Goal: Navigation & Orientation: Find specific page/section

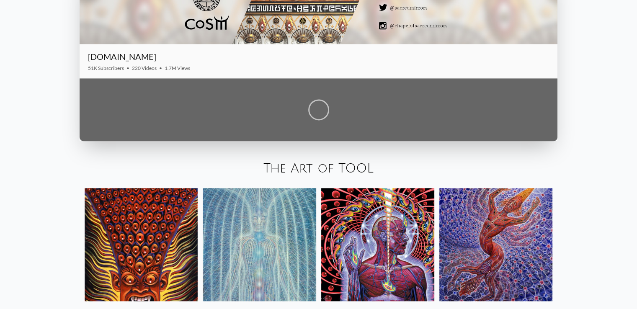
scroll to position [1241, 0]
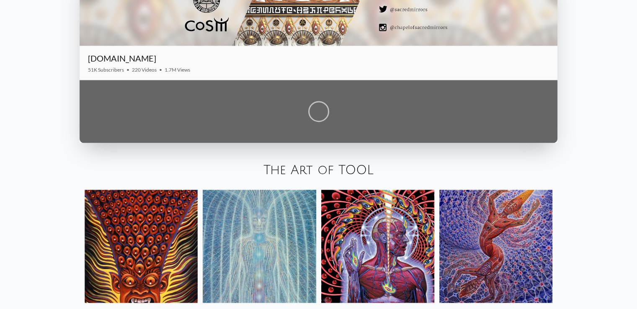
click at [333, 168] on link "The Art of TOOL" at bounding box center [319, 170] width 110 height 14
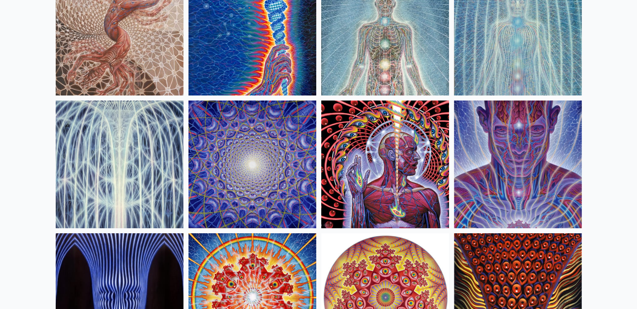
scroll to position [251, 0]
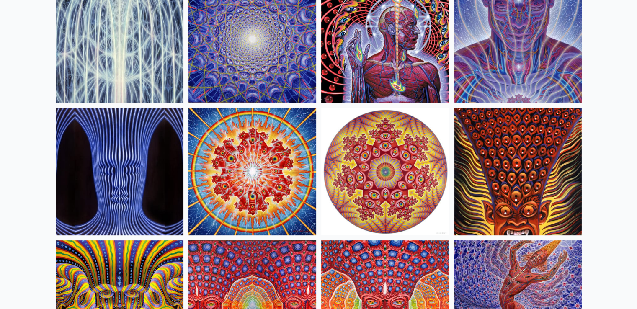
click at [245, 176] on img at bounding box center [253, 172] width 128 height 128
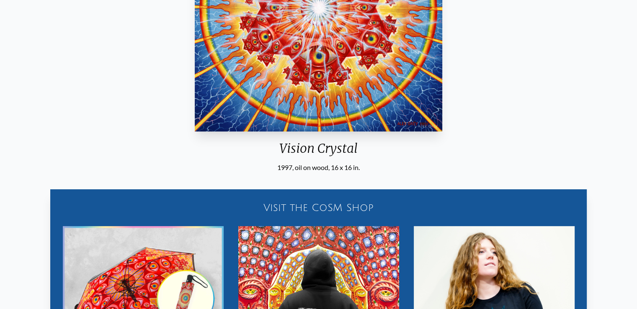
scroll to position [335, 0]
